Goal: Task Accomplishment & Management: Use online tool/utility

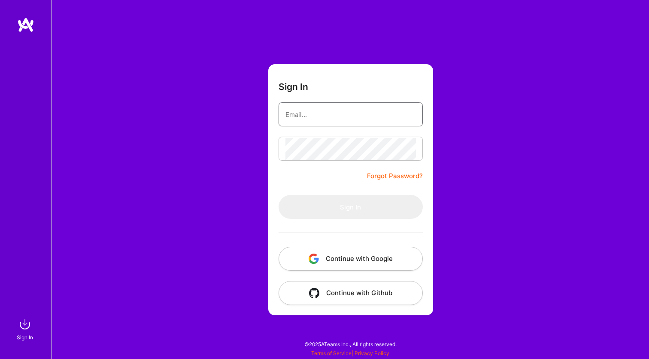
click at [344, 117] on input "email" at bounding box center [350, 115] width 130 height 22
type input "[EMAIL_ADDRESS][DOMAIN_NAME]"
click at [353, 248] on button "Continue with Google" at bounding box center [350, 259] width 144 height 24
click at [371, 254] on button "Continue with Google" at bounding box center [350, 259] width 144 height 24
click at [361, 260] on button "Continue with Google" at bounding box center [350, 259] width 144 height 24
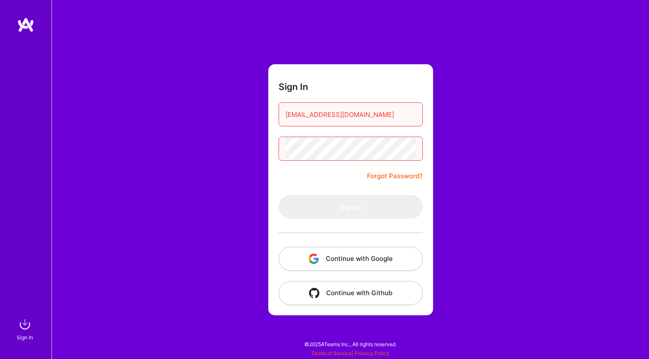
click at [361, 259] on button "Continue with Google" at bounding box center [350, 259] width 144 height 24
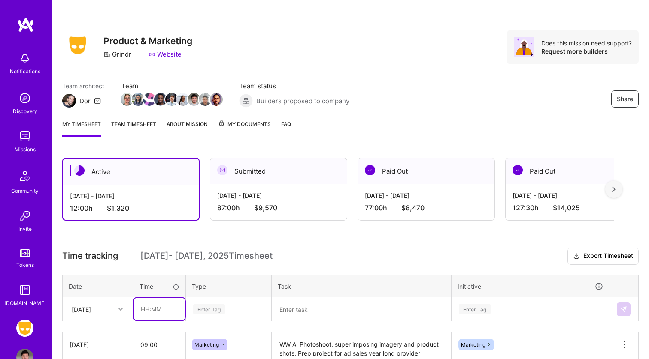
click at [168, 307] on input "text" at bounding box center [159, 309] width 51 height 23
type input "08:00"
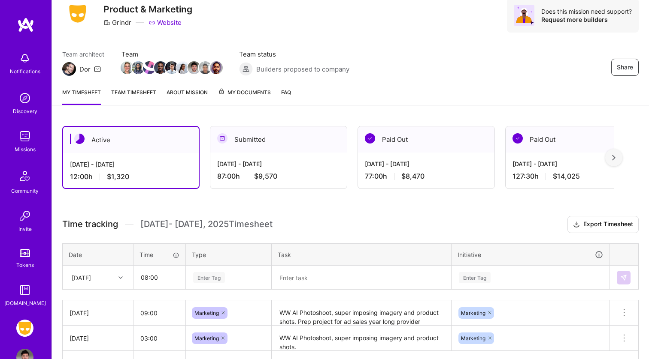
click at [221, 289] on div "Enter Tag" at bounding box center [228, 278] width 85 height 22
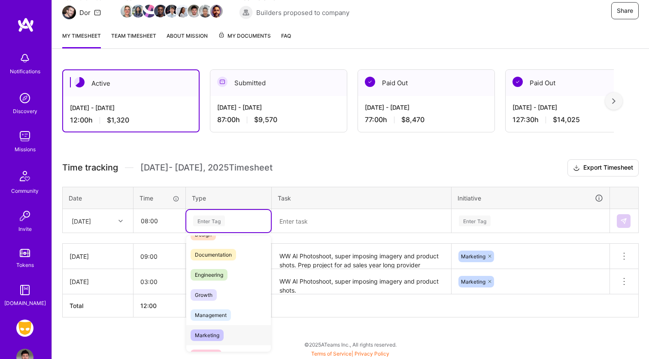
scroll to position [39, 0]
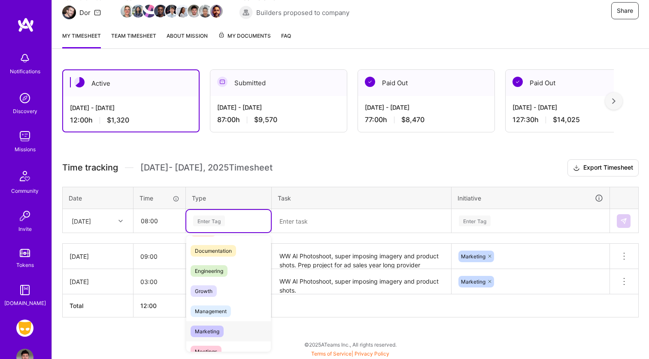
click at [219, 330] on span "Marketing" at bounding box center [206, 332] width 33 height 12
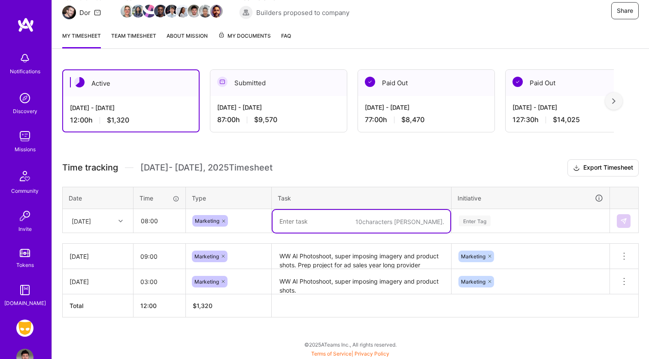
click at [315, 226] on textarea at bounding box center [361, 221] width 178 height 23
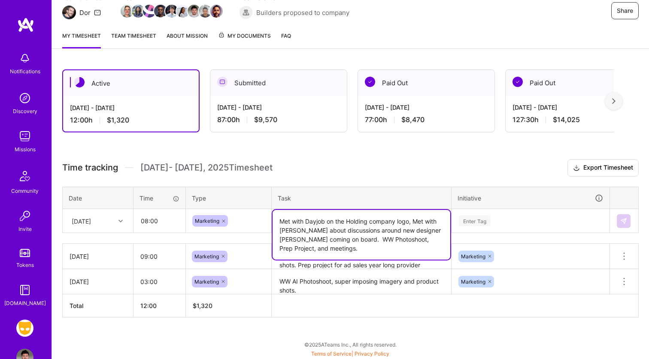
type textarea "Met with Dayjob on the Holding company logo, Met with [PERSON_NAME] about discu…"
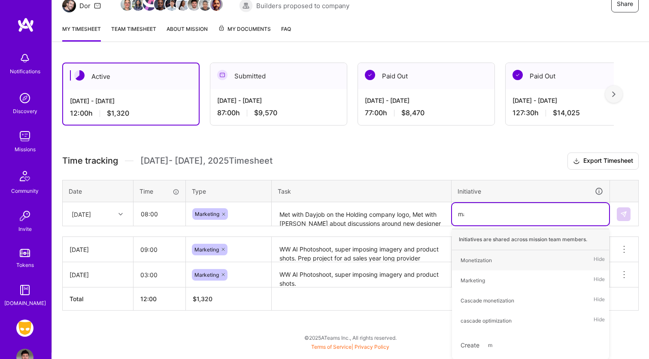
scroll to position [88, 0]
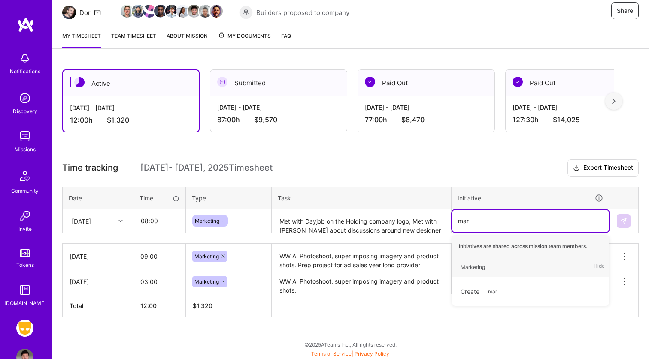
type input "mark"
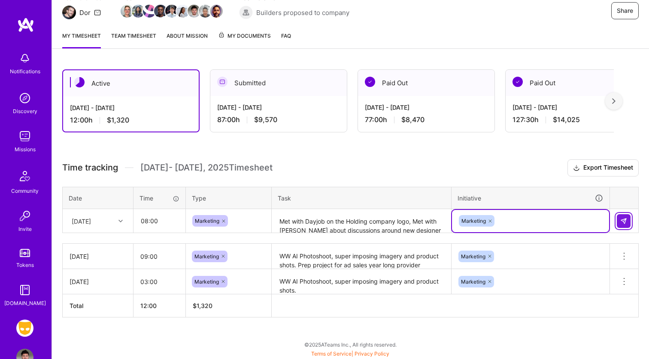
click at [624, 223] on img at bounding box center [623, 221] width 7 height 7
